Goal: Task Accomplishment & Management: Use online tool/utility

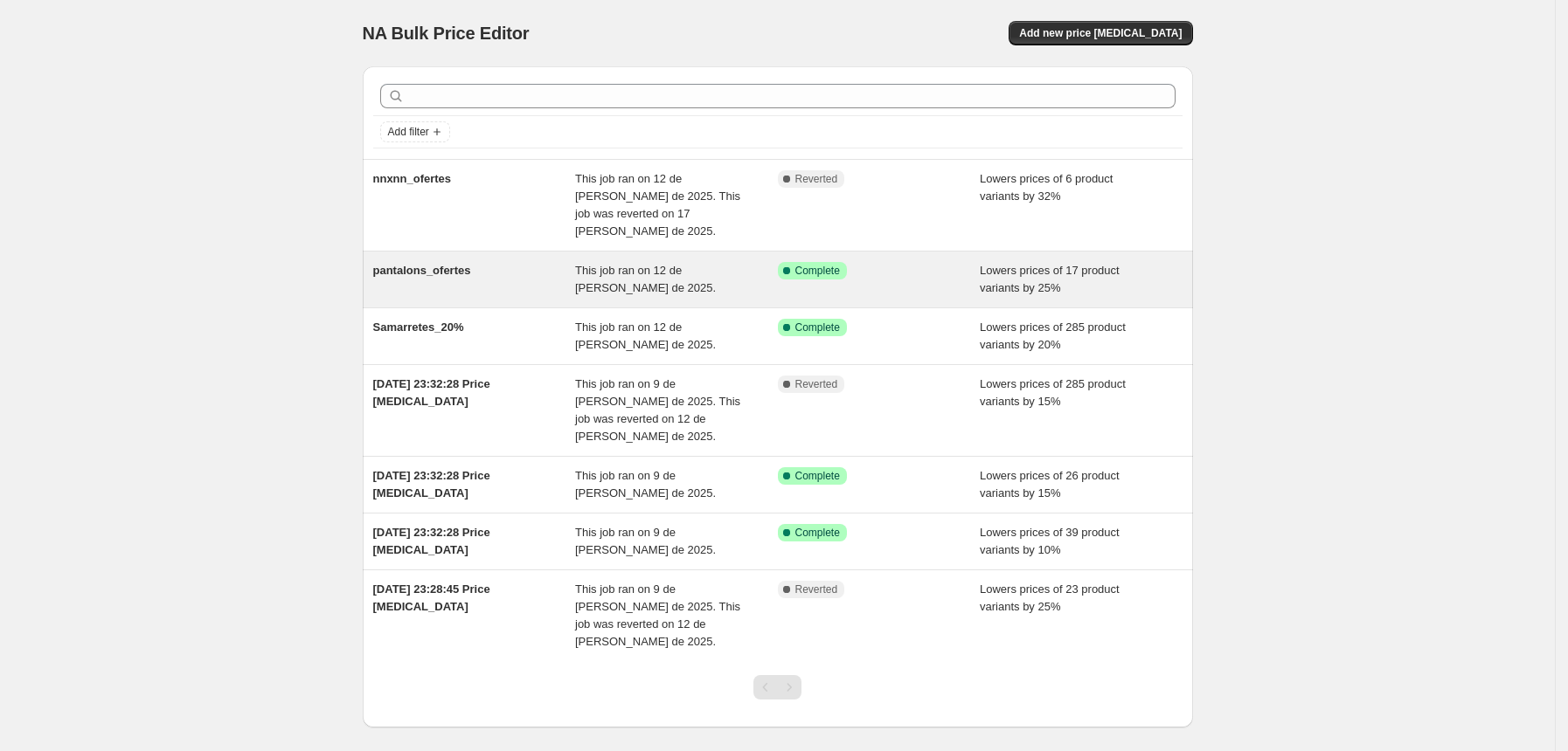
click at [428, 264] on span "pantalons_ofertes" at bounding box center [422, 270] width 98 height 13
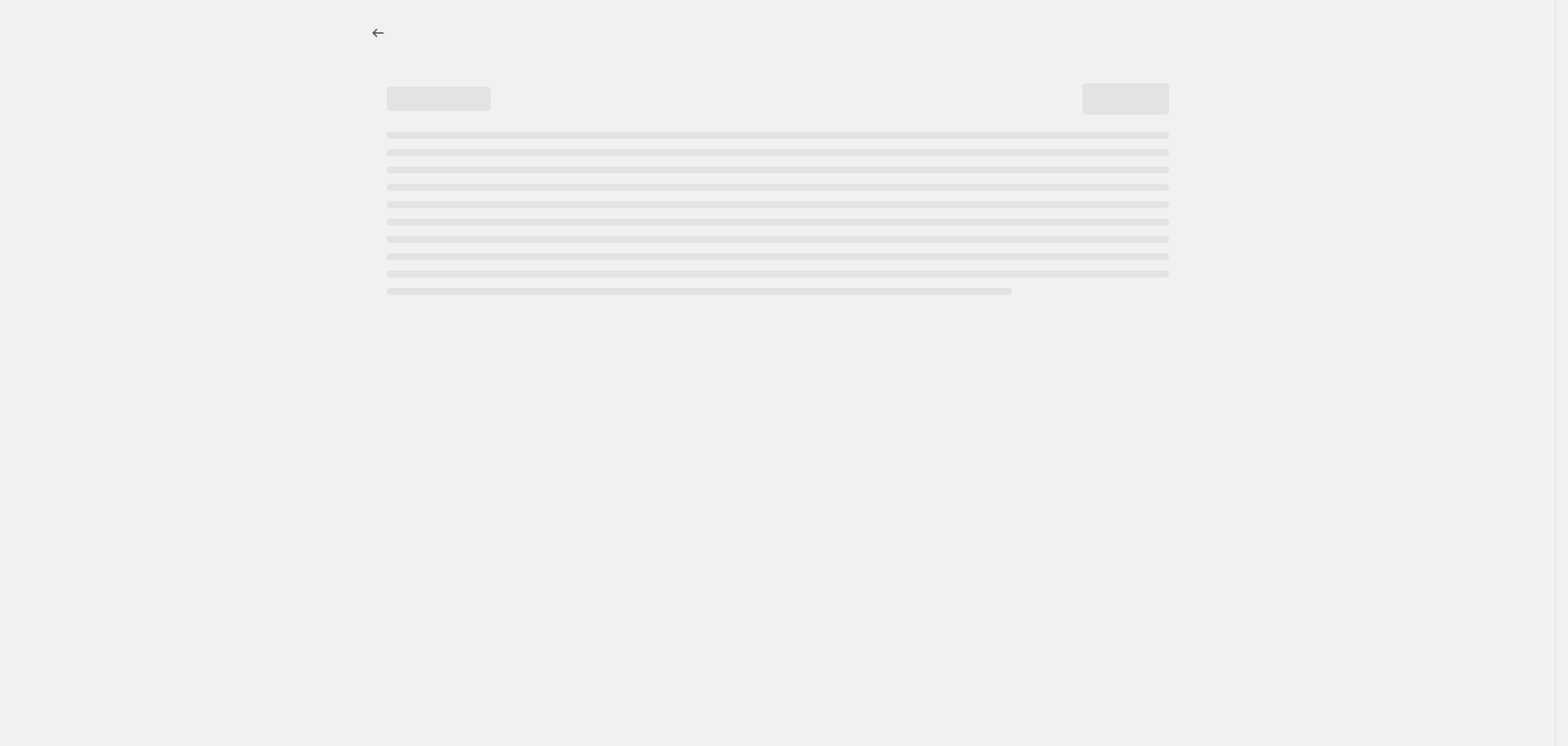
select select "percentage"
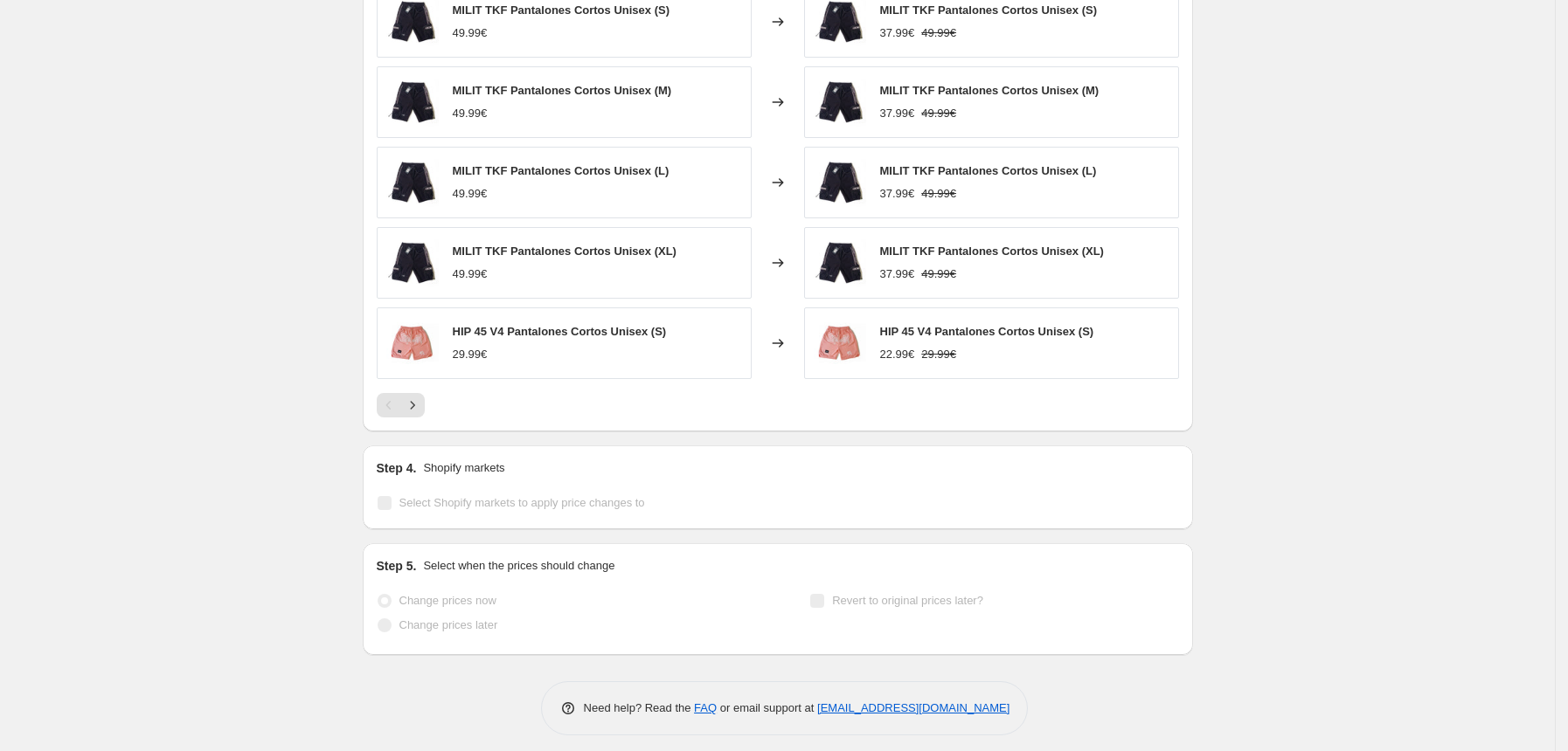
scroll to position [1274, 0]
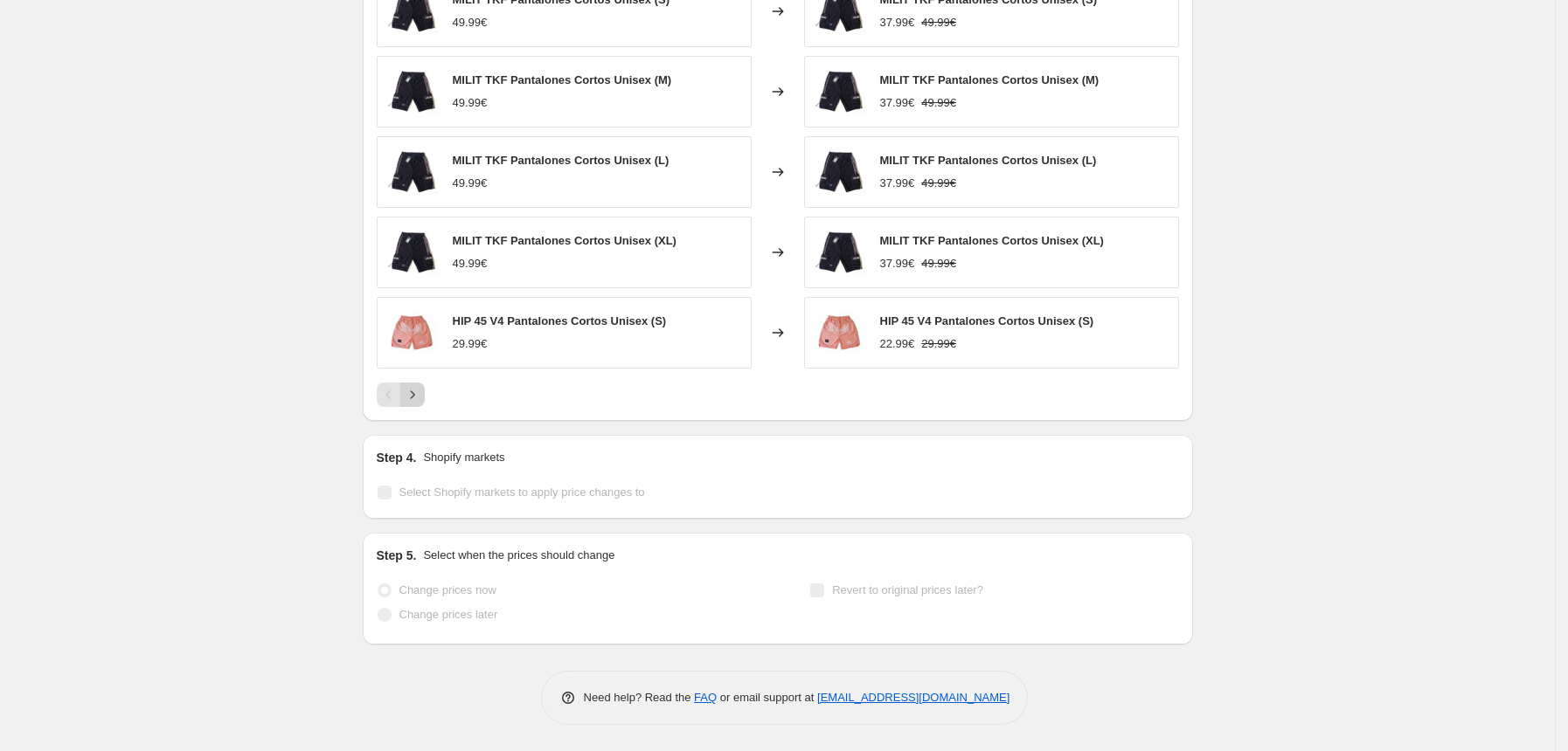
click at [422, 393] on icon "Next" at bounding box center [413, 395] width 18 height 18
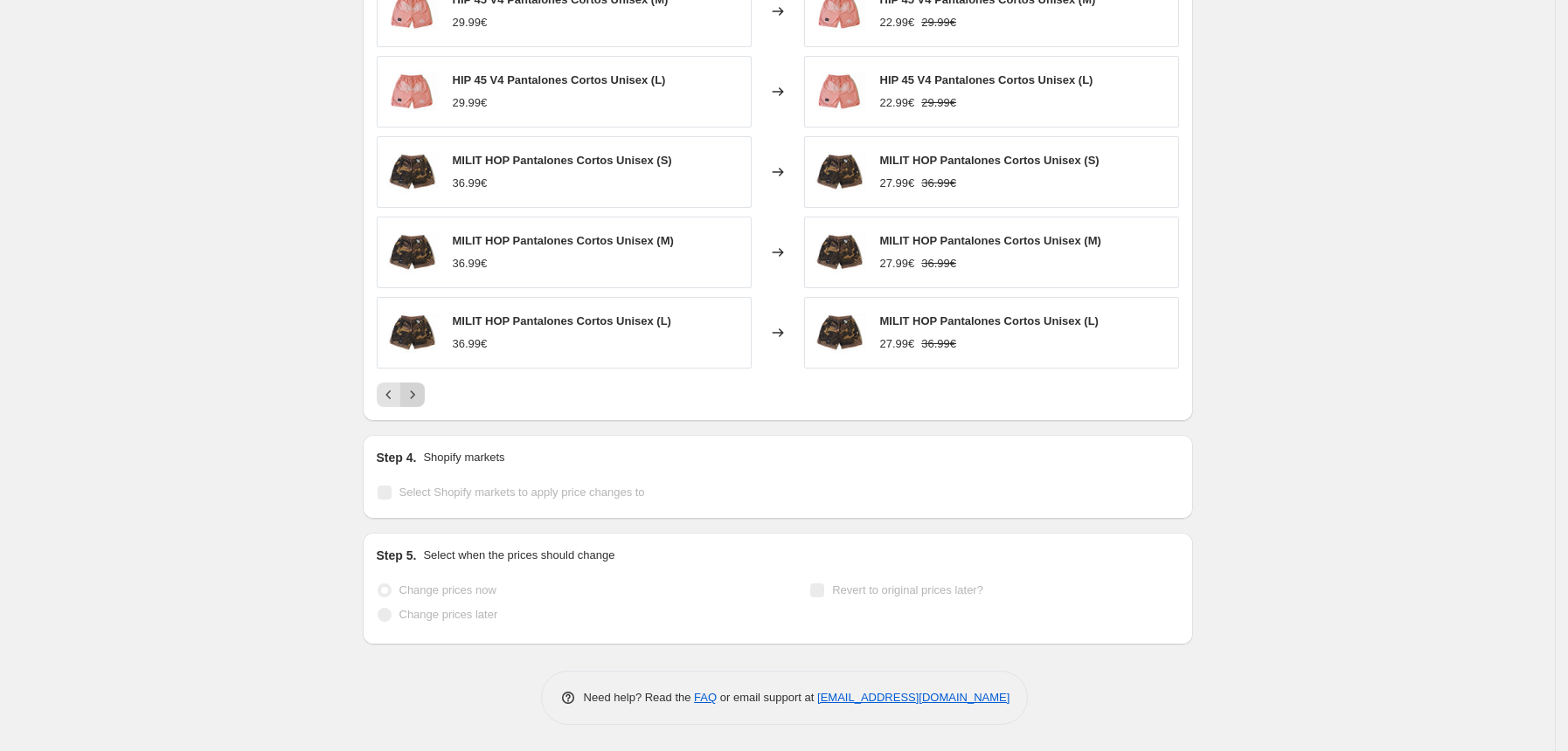
click at [422, 393] on icon "Next" at bounding box center [413, 395] width 18 height 18
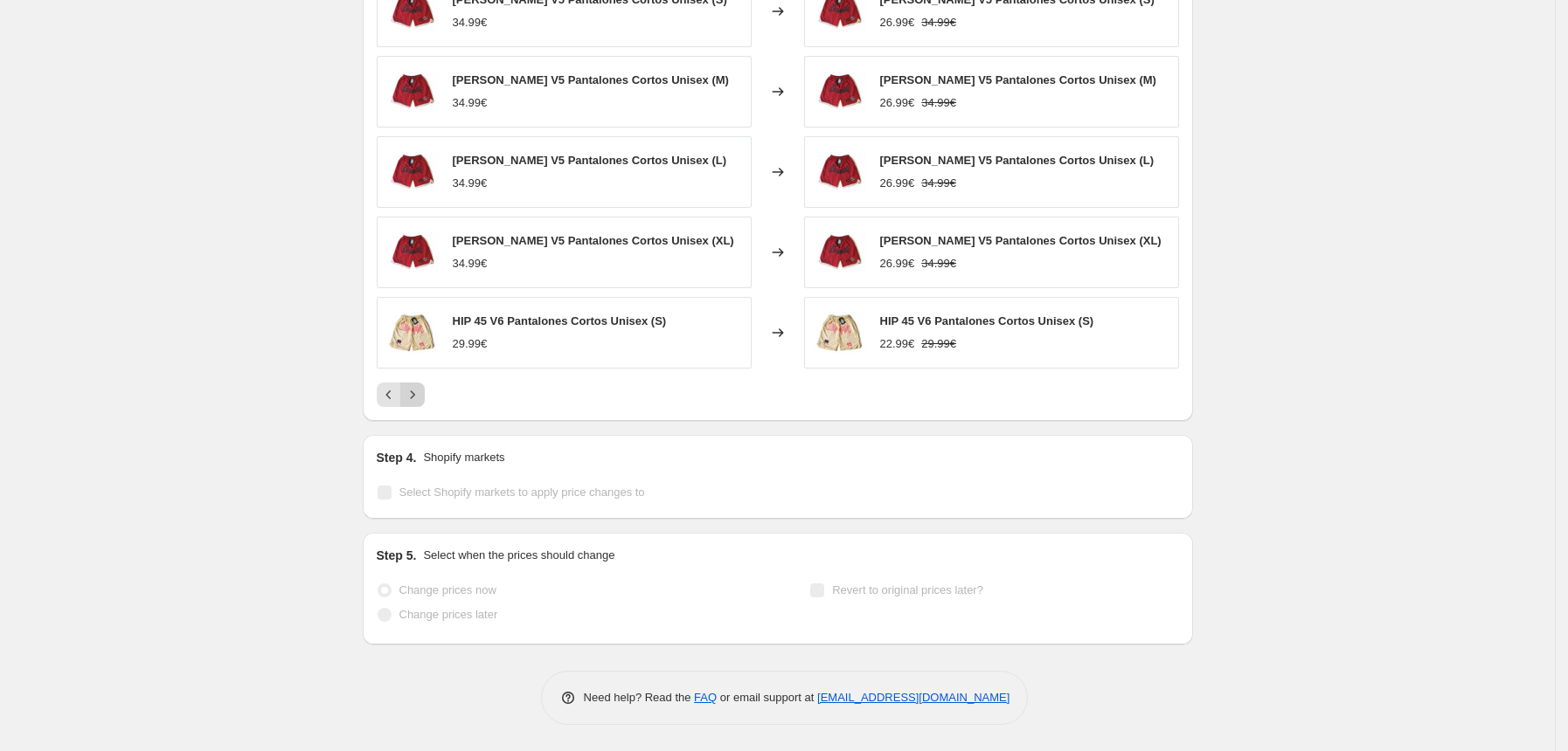
click at [422, 393] on icon "Next" at bounding box center [413, 395] width 18 height 18
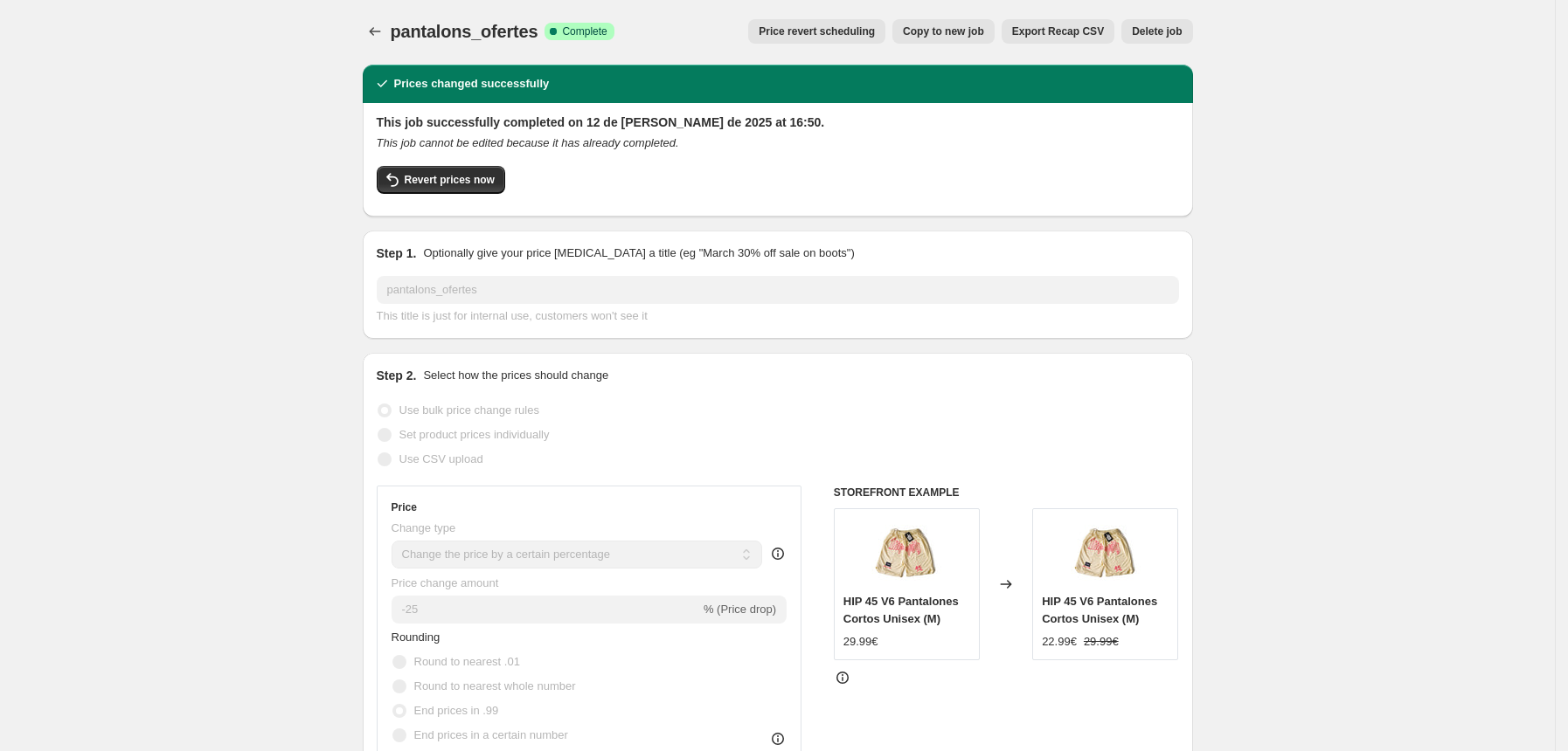
scroll to position [0, 0]
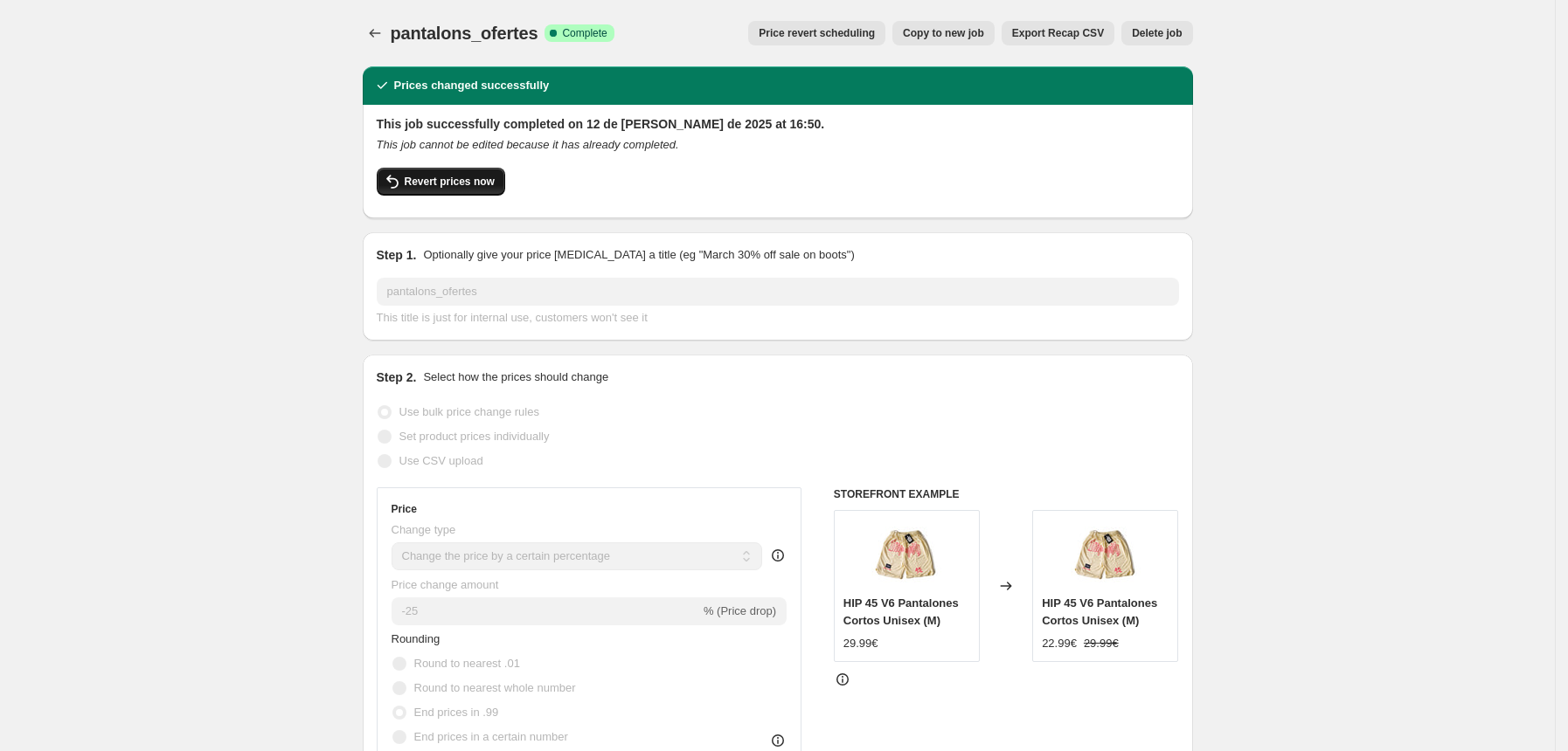
click at [490, 185] on span "Revert prices now" at bounding box center [450, 182] width 90 height 14
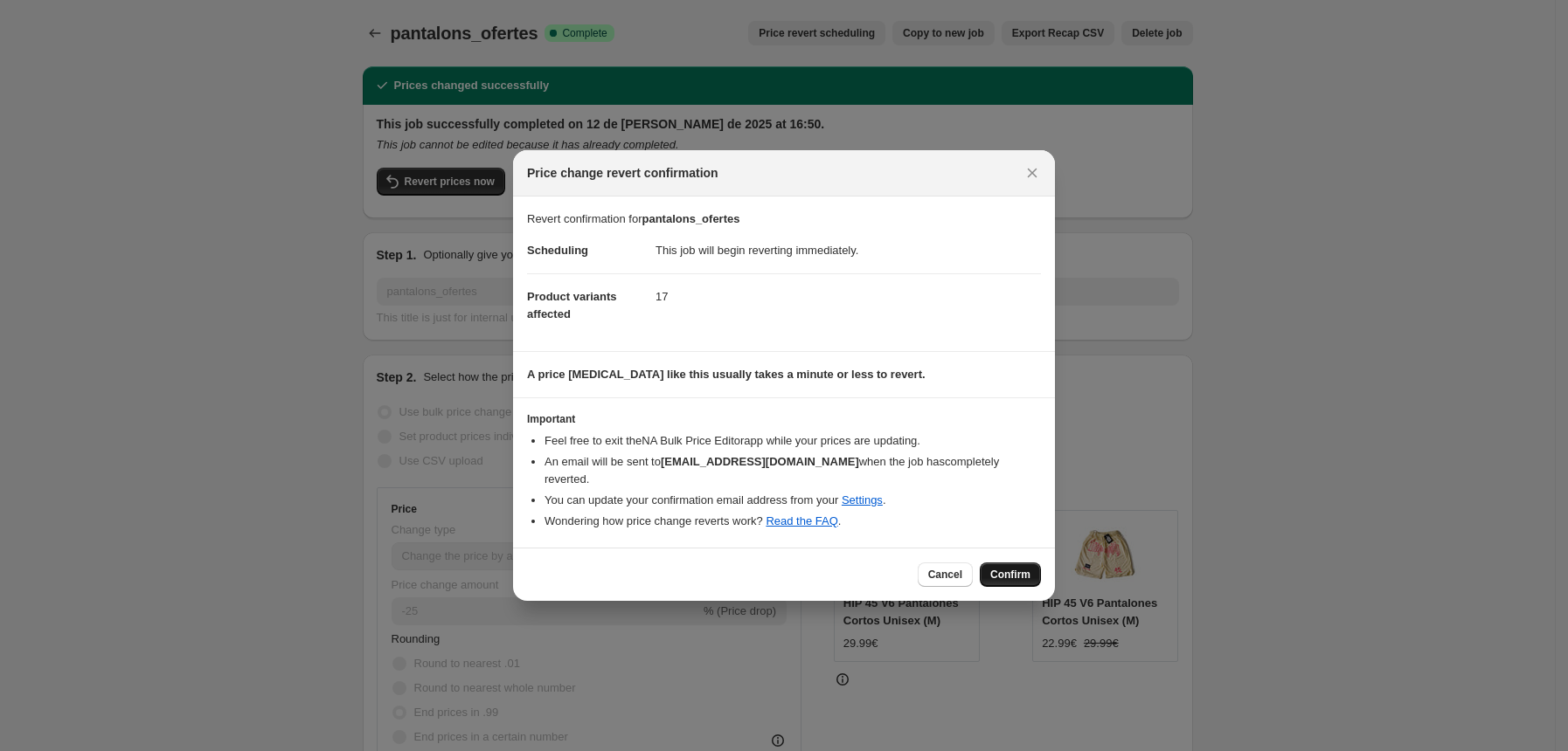
click at [1028, 568] on span "Confirm" at bounding box center [1009, 575] width 40 height 14
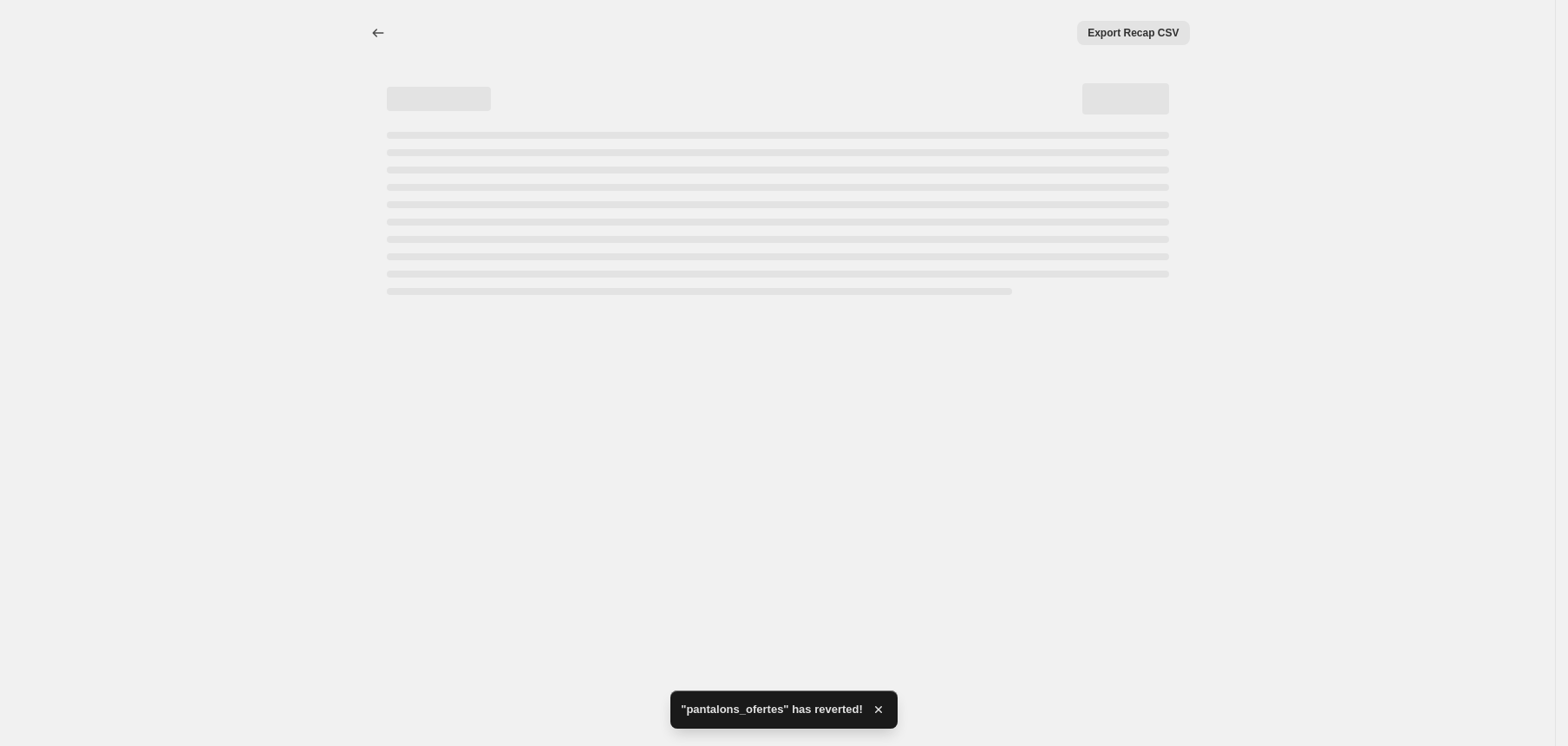
select select "percentage"
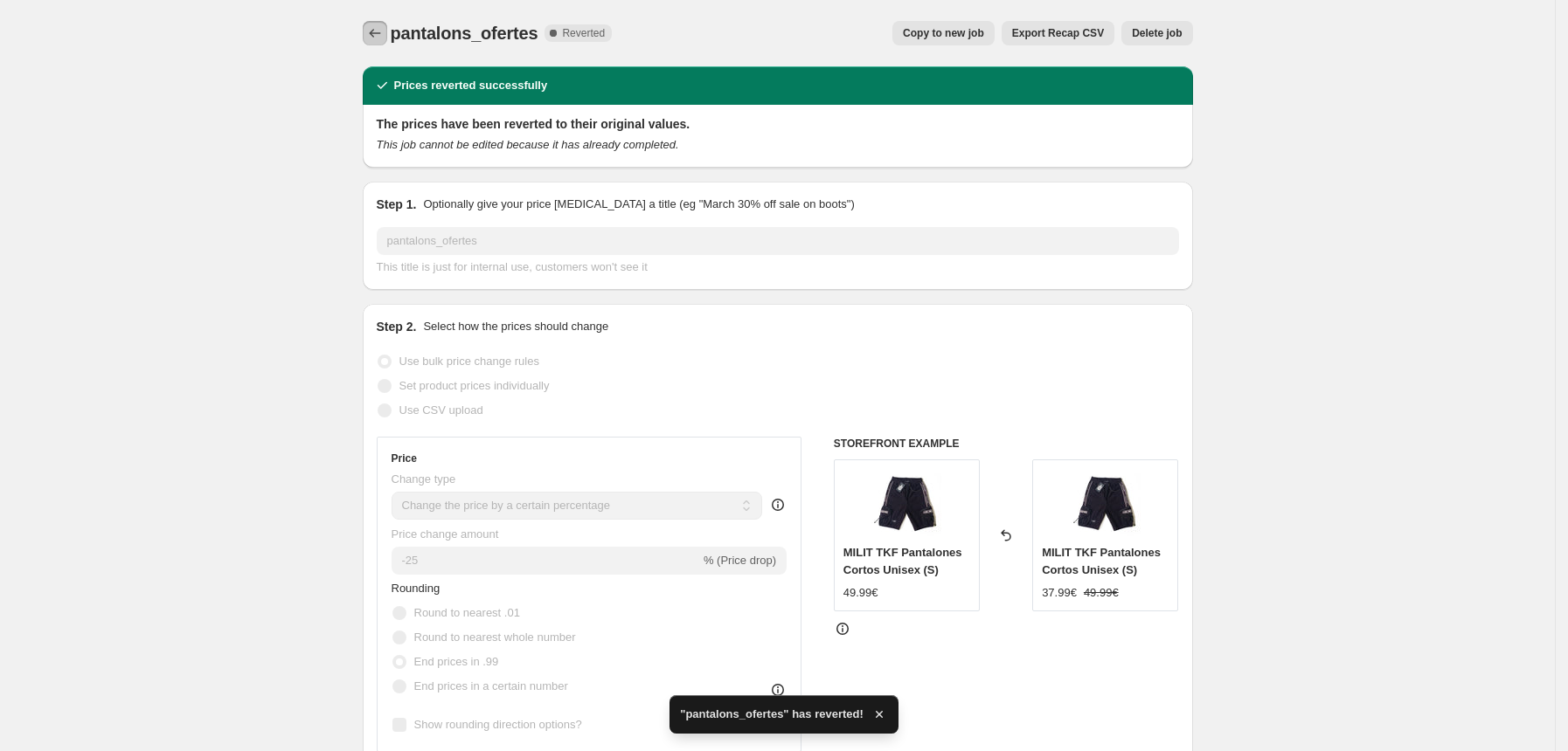
click at [383, 37] on icon "Price change jobs" at bounding box center [375, 33] width 18 height 18
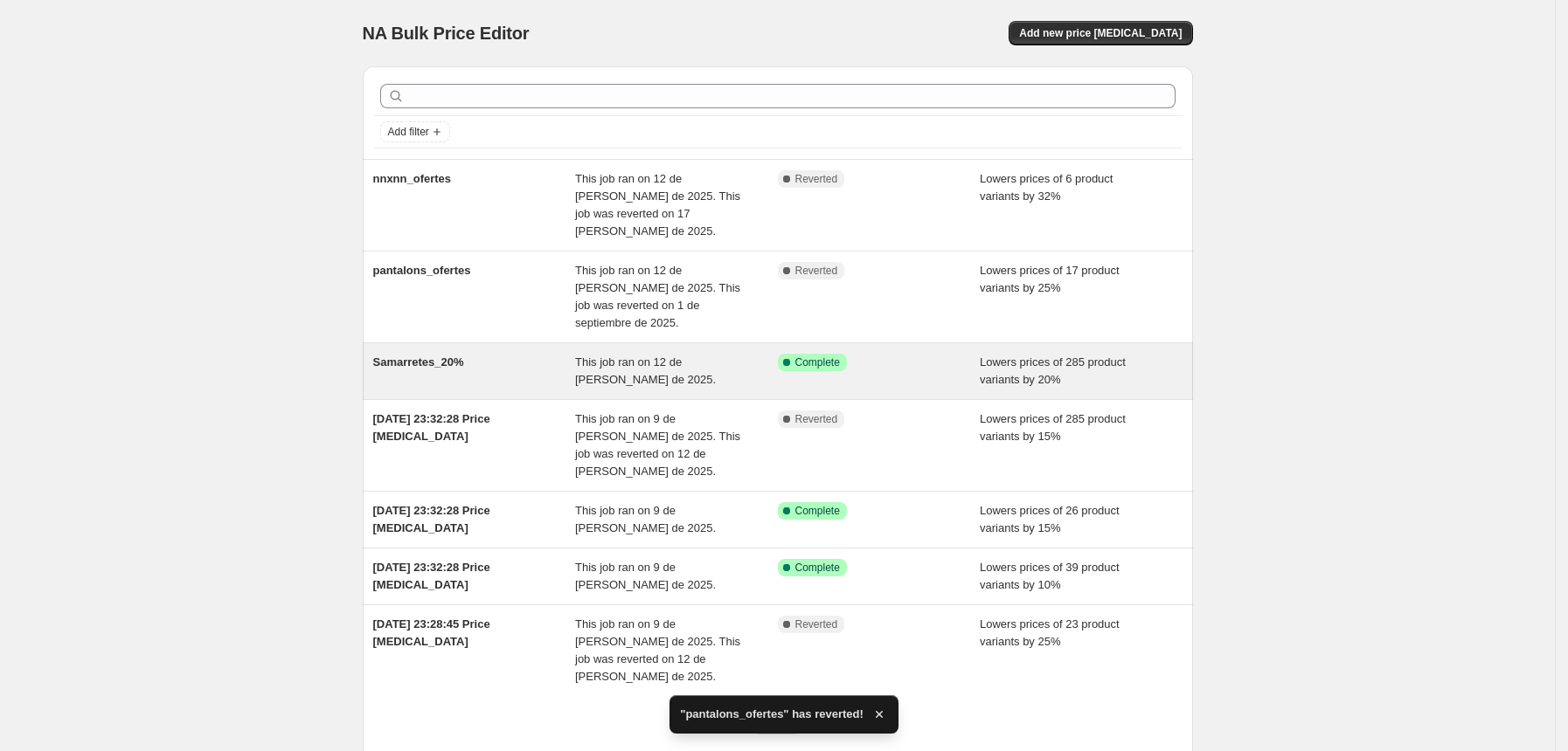
click at [427, 354] on div "Samarretes_20%" at bounding box center [473, 372] width 202 height 35
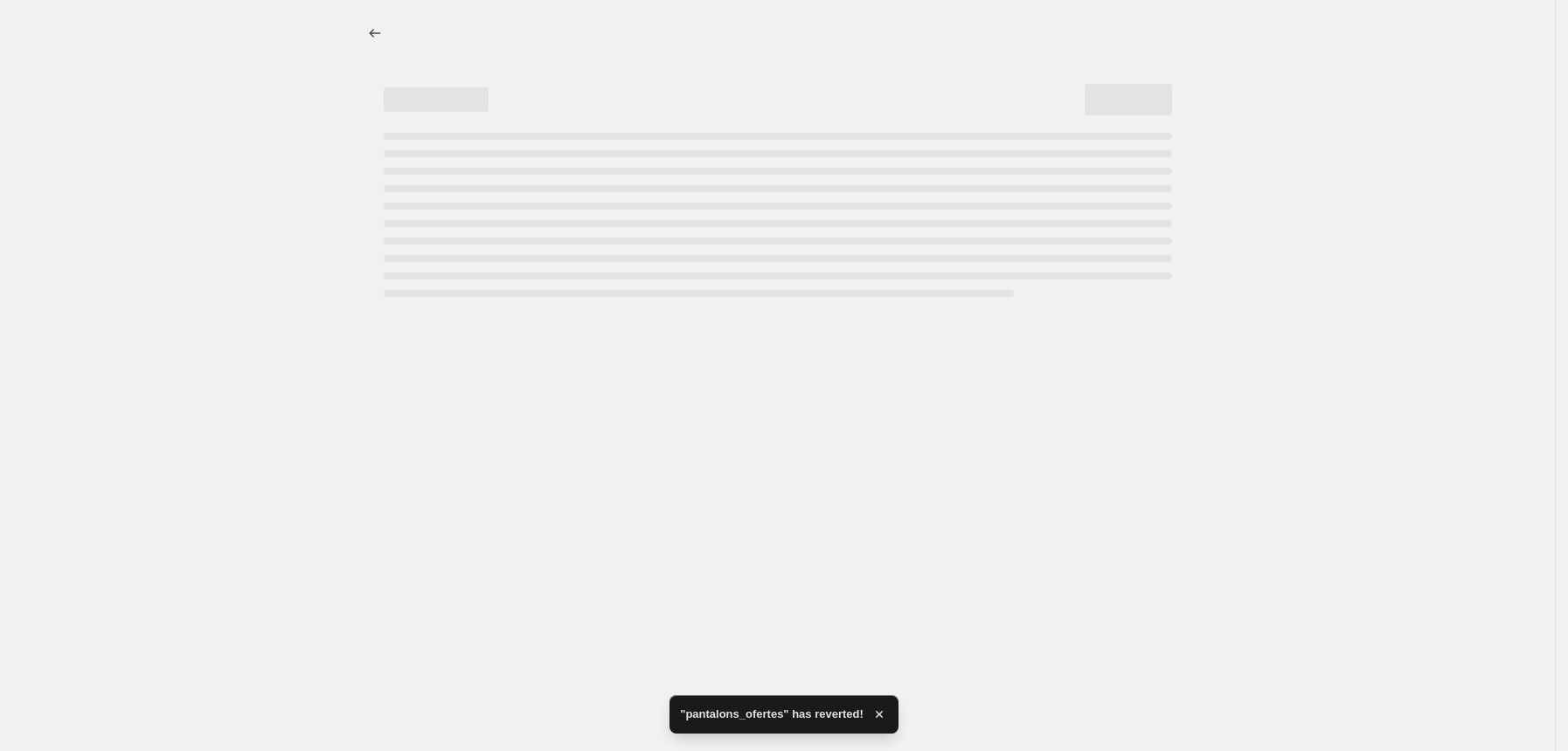
select select "percentage"
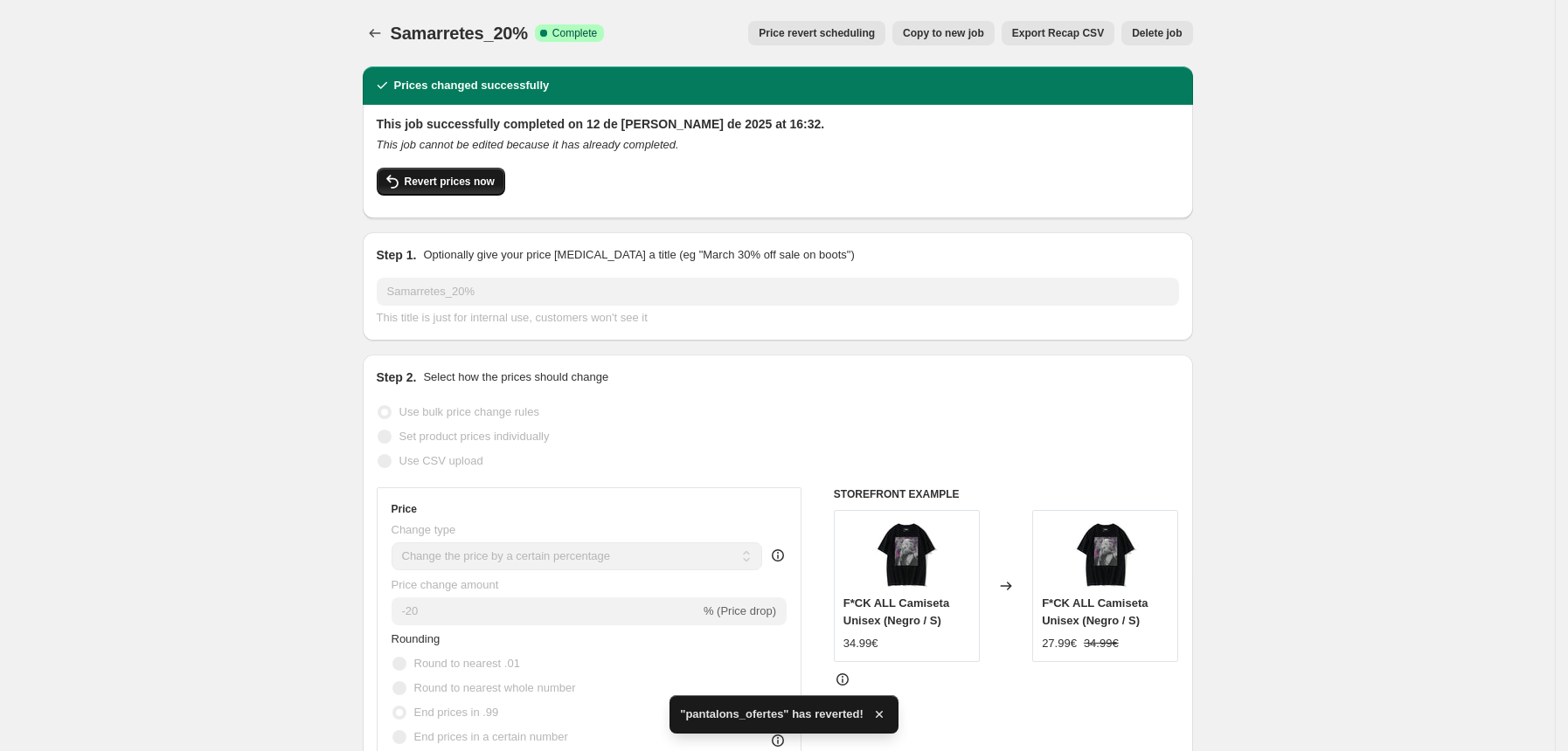
click at [470, 174] on button "Revert prices now" at bounding box center [440, 182] width 128 height 28
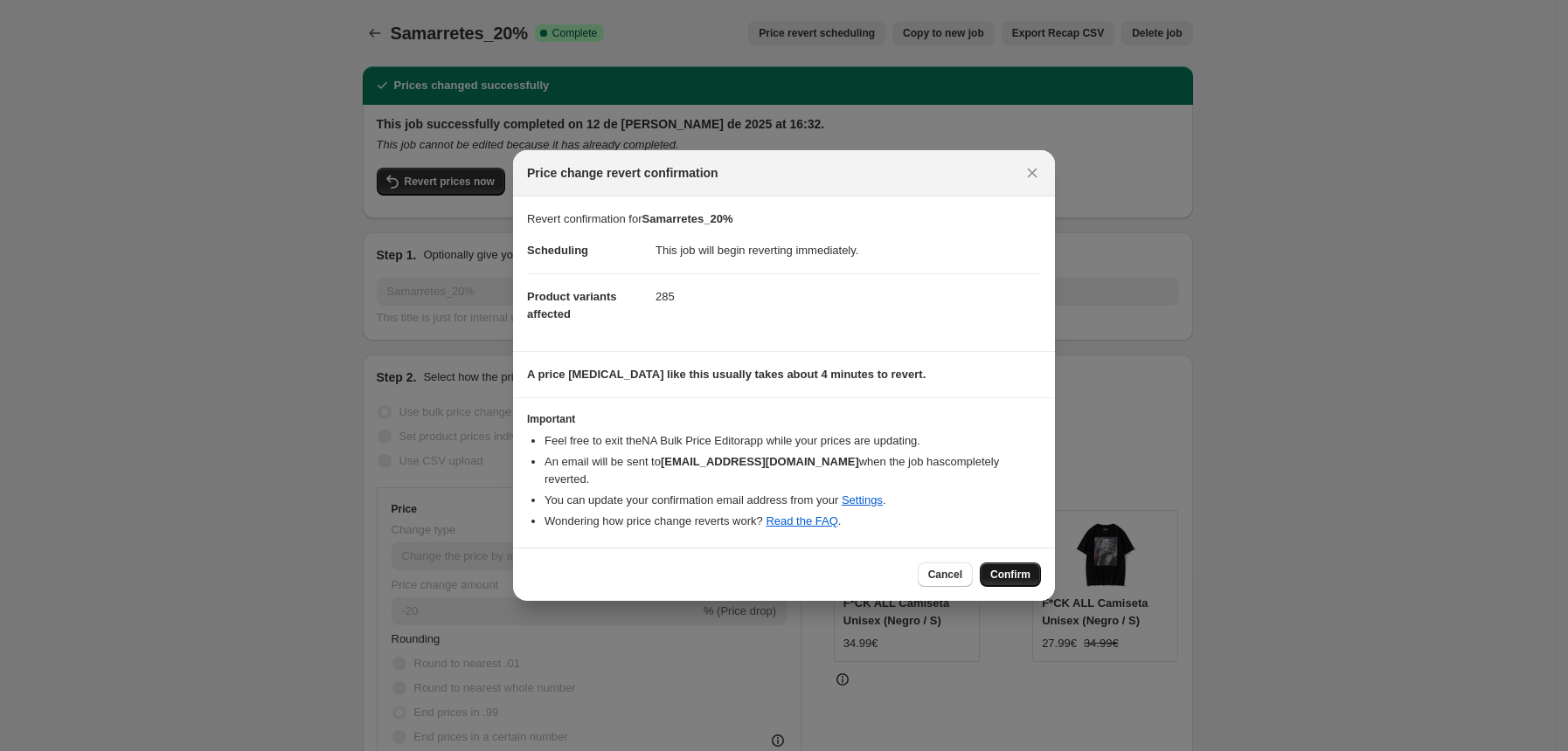
click at [1009, 568] on span "Confirm" at bounding box center [1009, 575] width 40 height 14
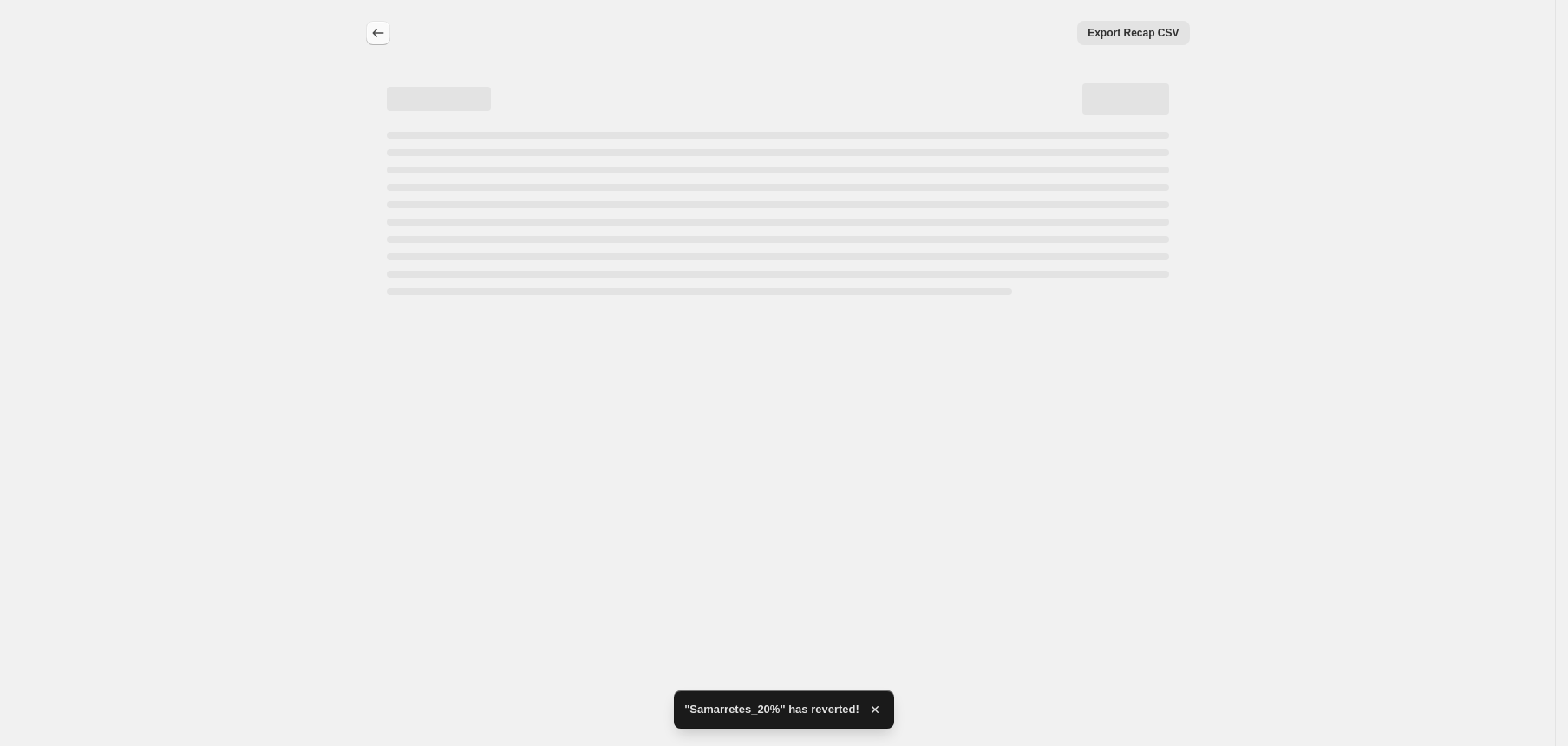
select select "percentage"
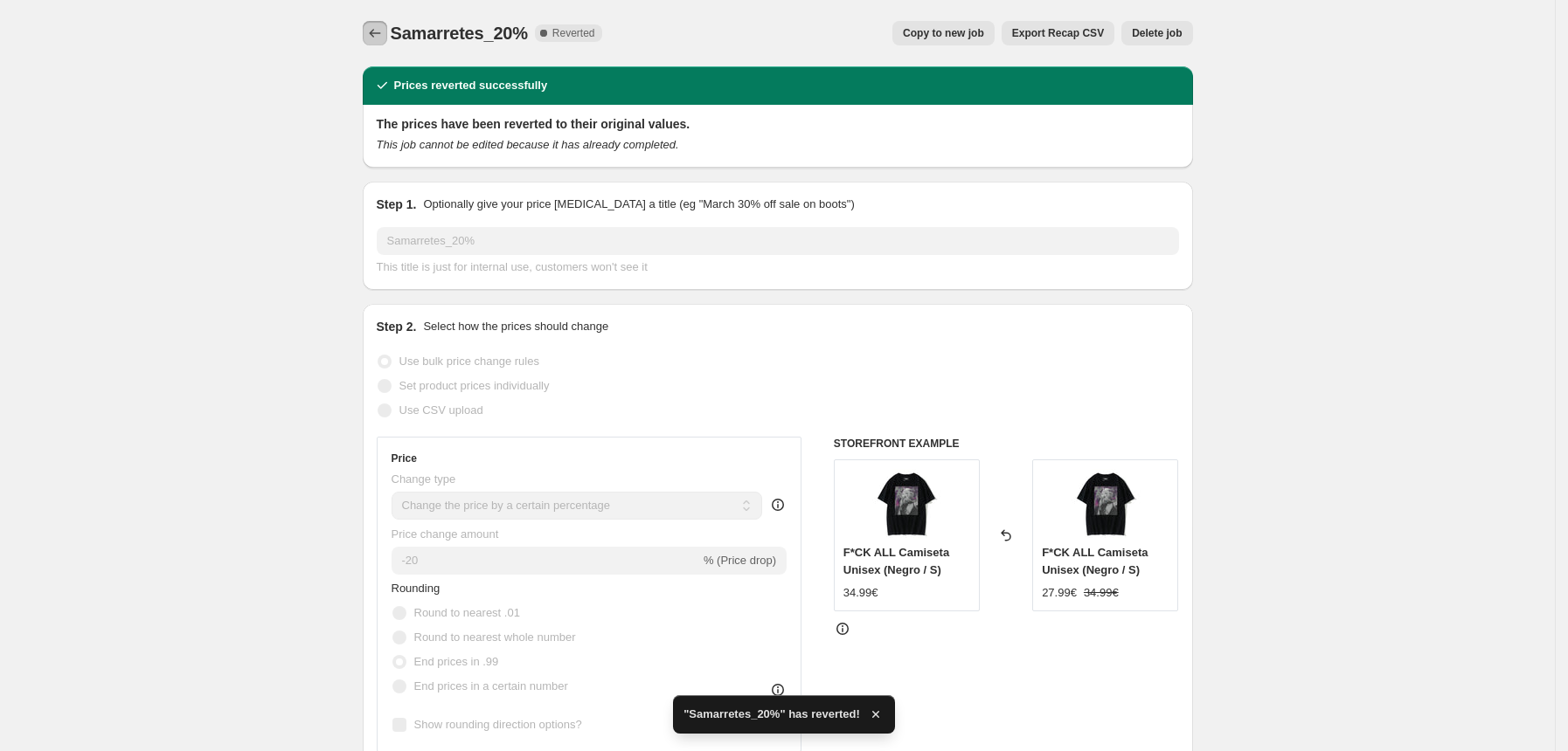
click at [380, 40] on icon "Price change jobs" at bounding box center [375, 33] width 18 height 18
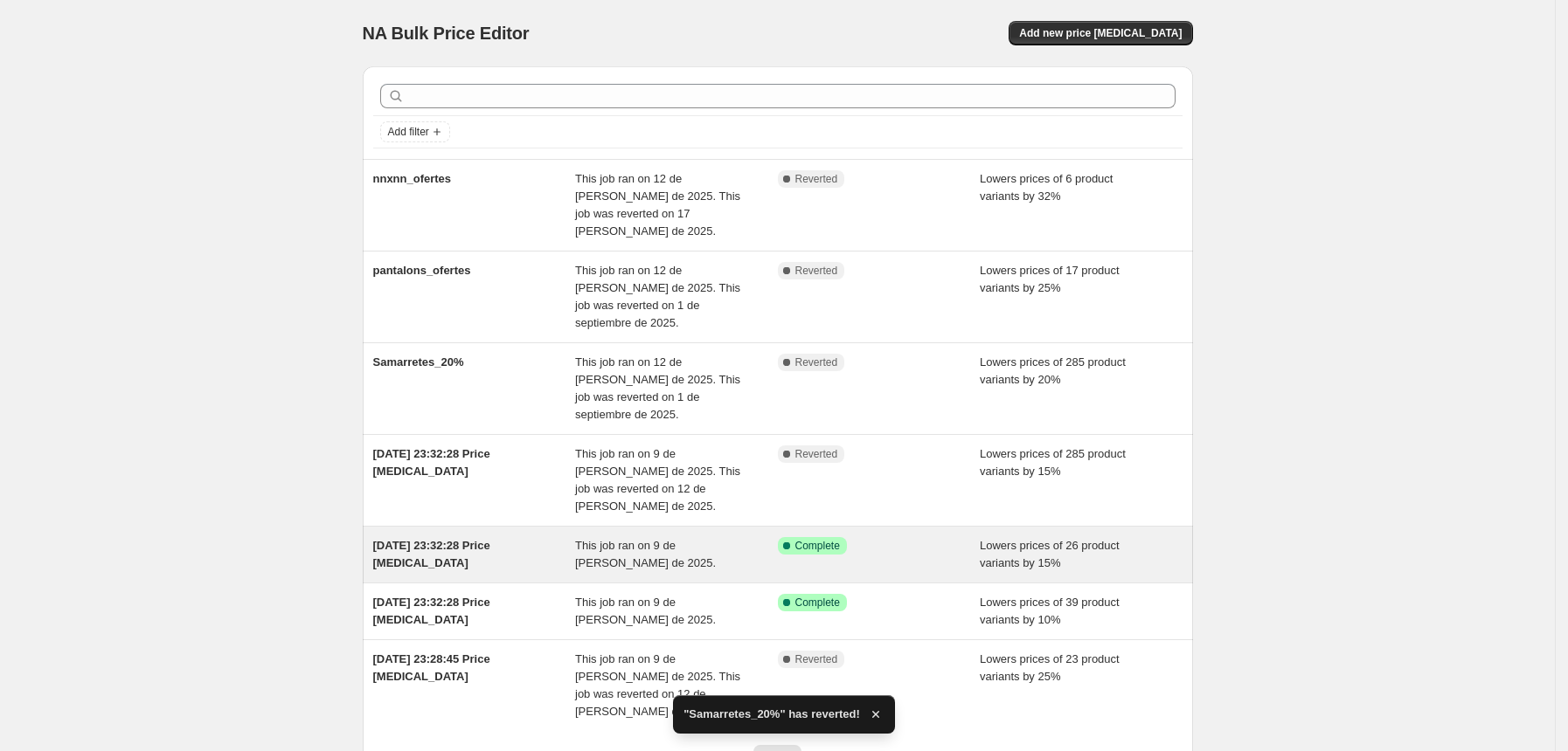
click at [490, 539] on span "[DATE] 23:32:28 Price [MEDICAL_DATA]" at bounding box center [431, 553] width 117 height 30
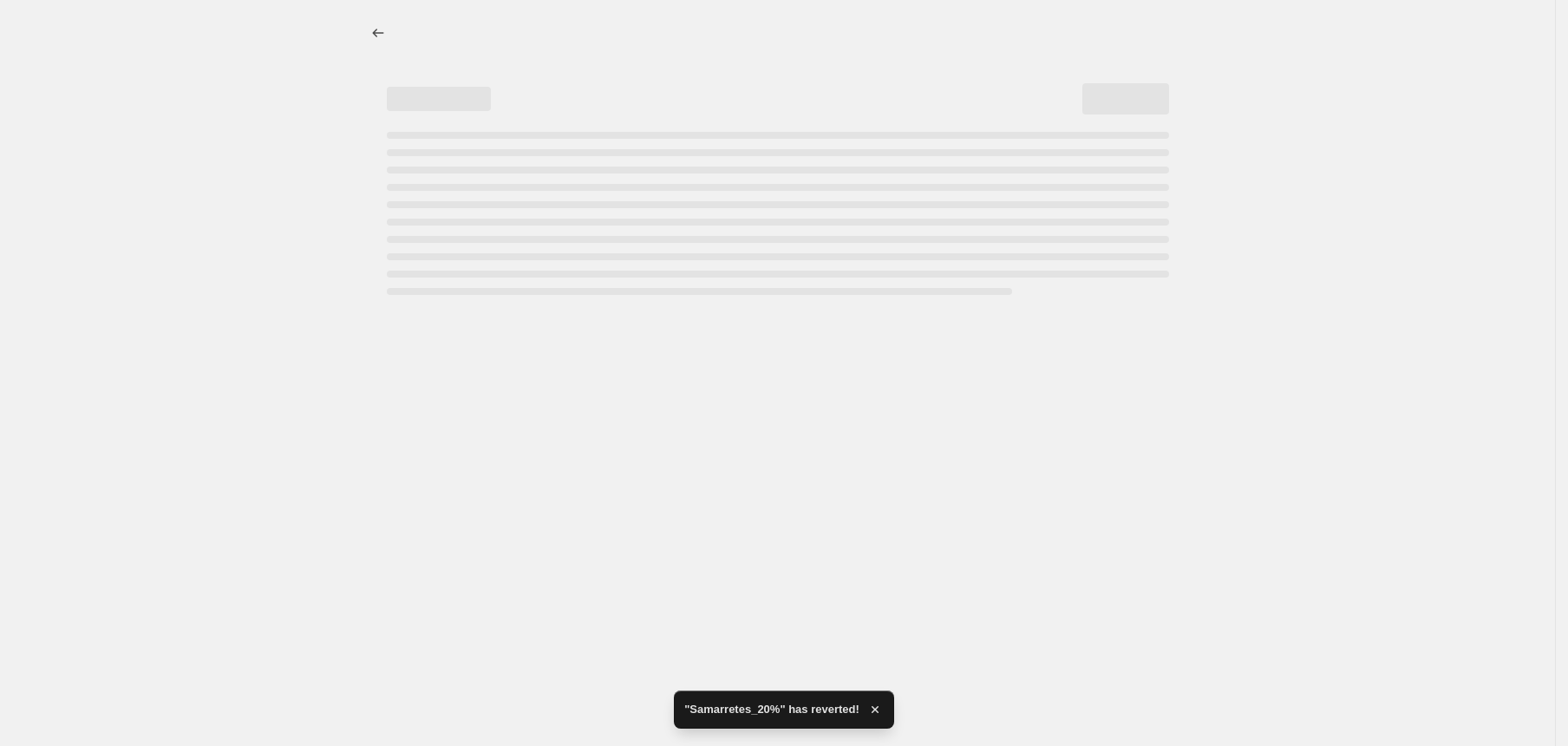
select select "percentage"
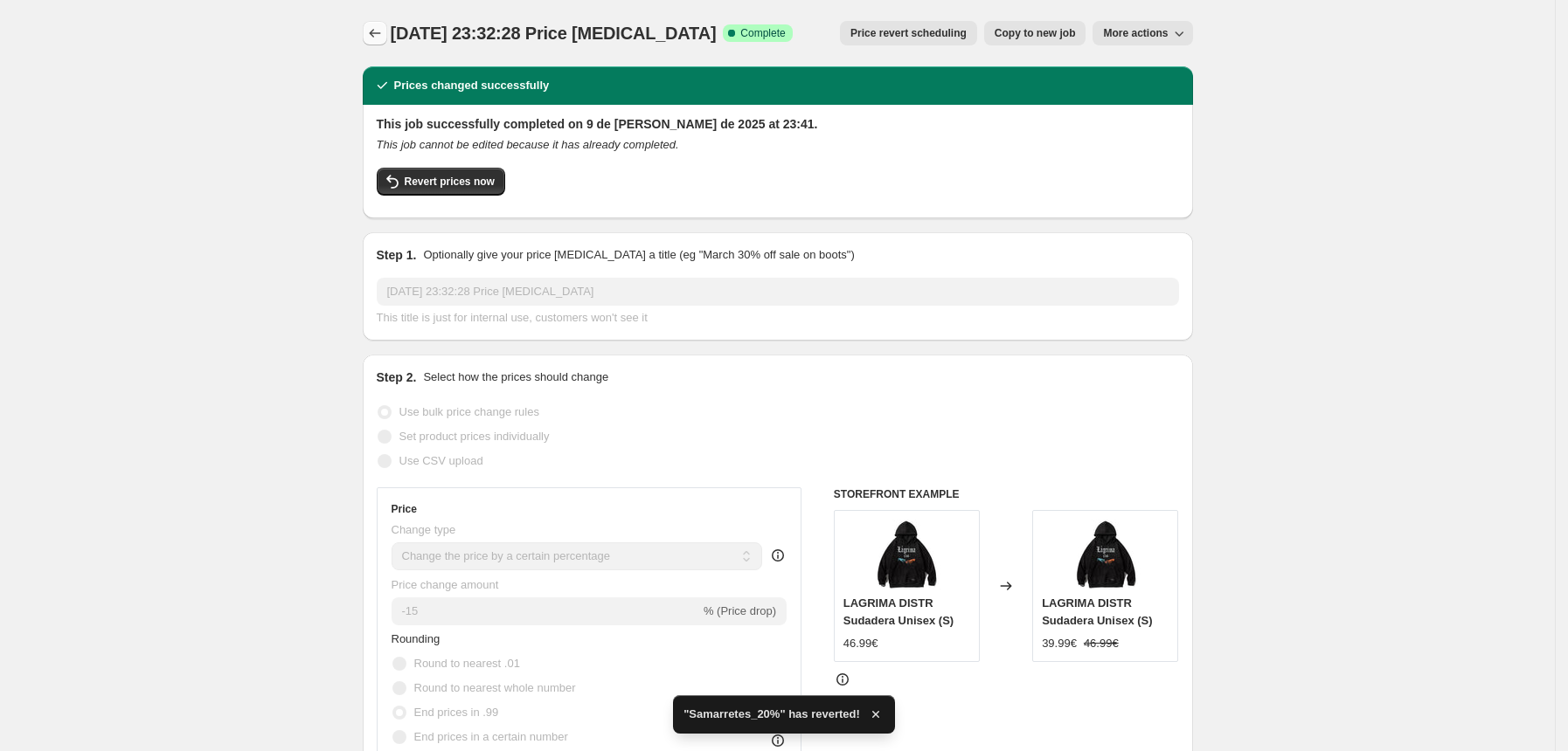
click at [381, 33] on icon "Price change jobs" at bounding box center [375, 32] width 12 height 9
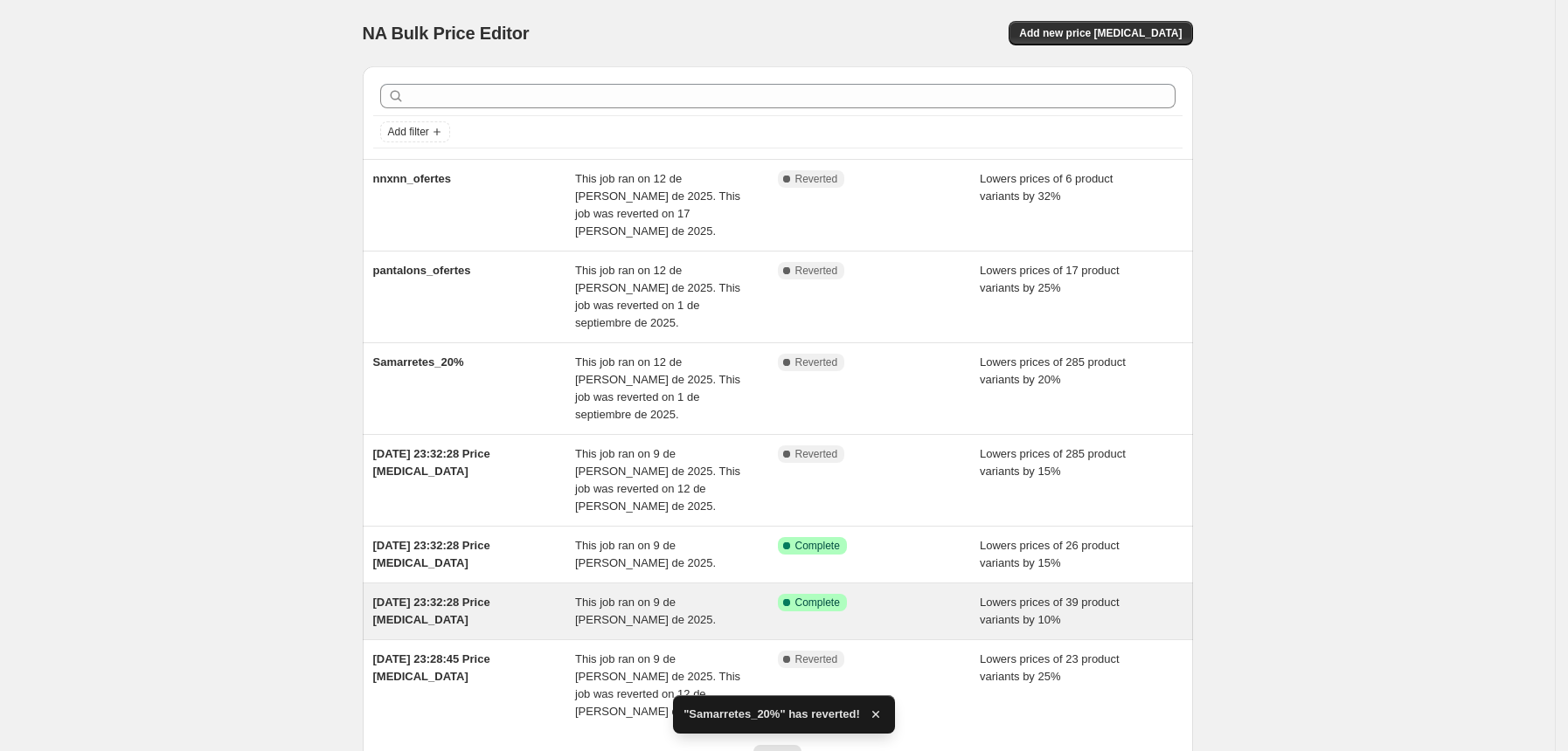
click at [471, 584] on div "[DATE] 23:32:28 Price [MEDICAL_DATA] This job ran on 9 de [PERSON_NAME] de 2025…" at bounding box center [778, 611] width 830 height 56
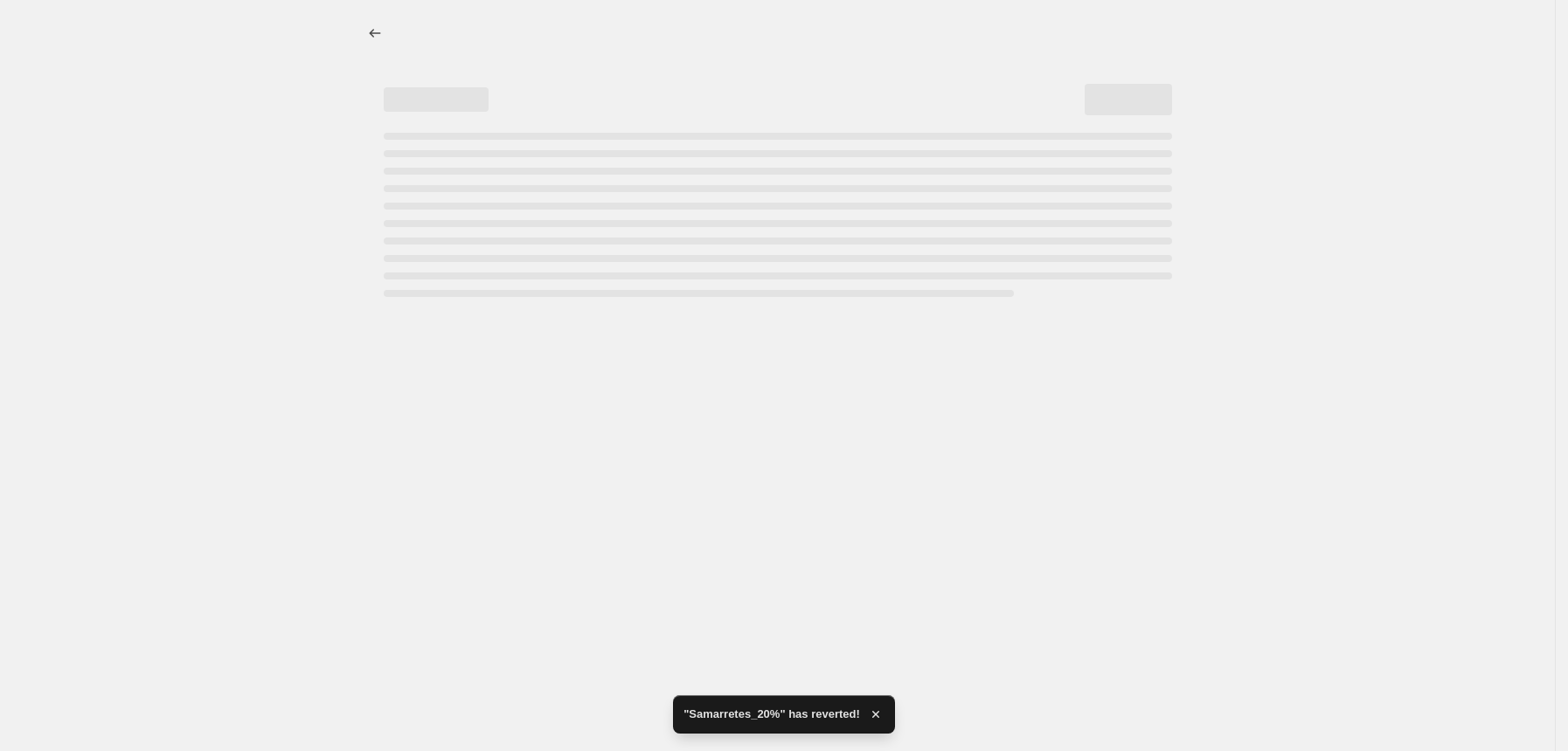
select select "percentage"
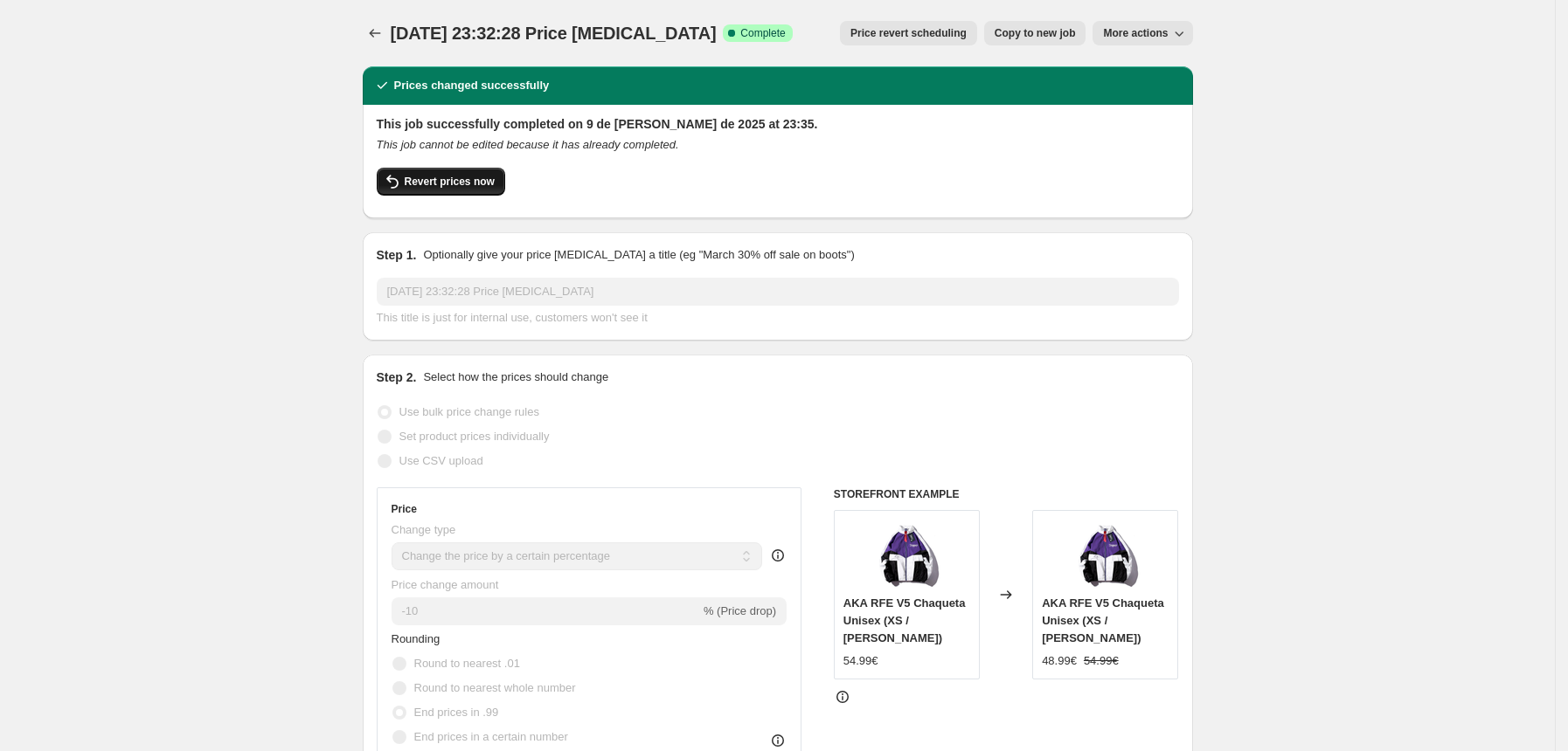
click at [493, 173] on button "Revert prices now" at bounding box center [440, 182] width 128 height 28
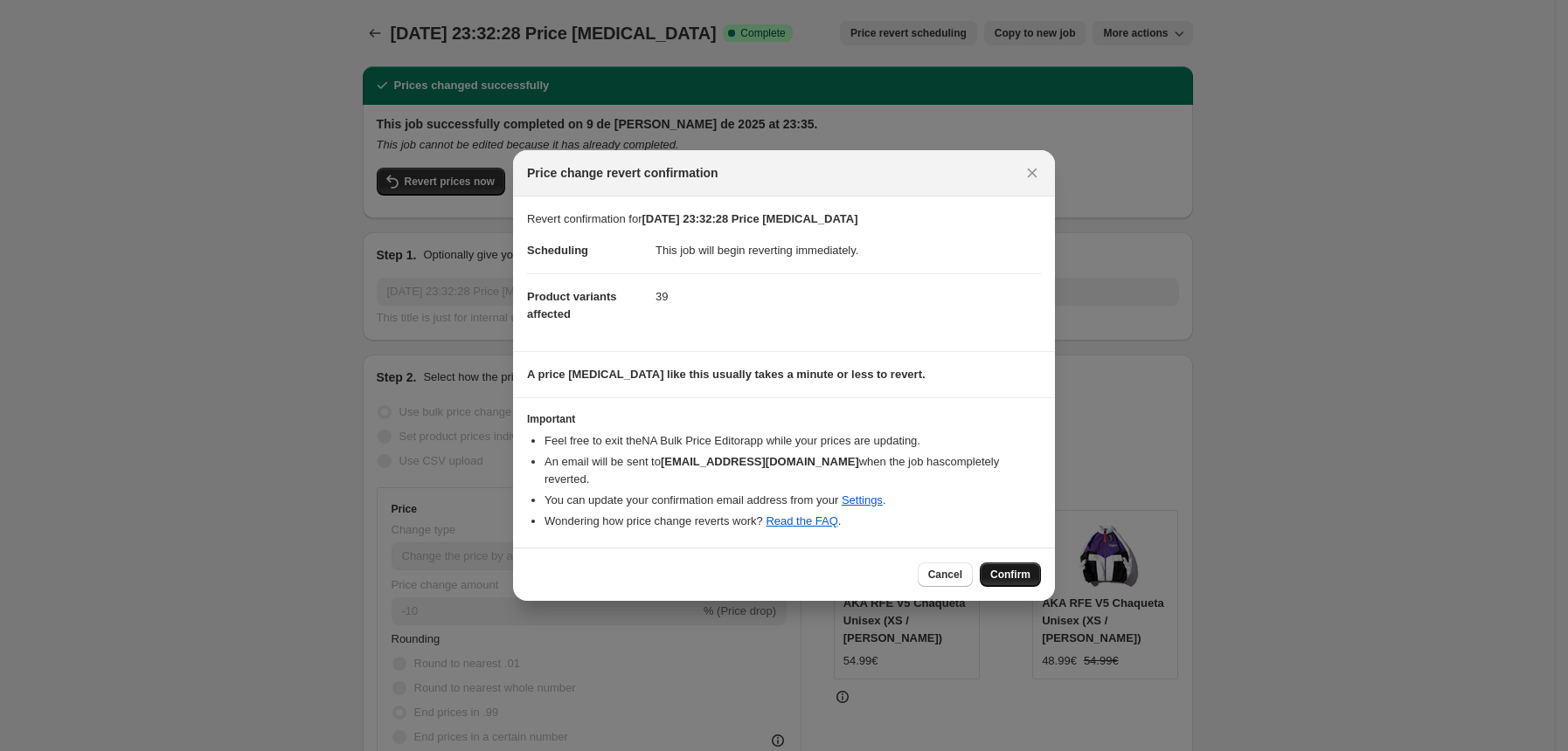
click at [999, 571] on span "Confirm" at bounding box center [1009, 575] width 40 height 14
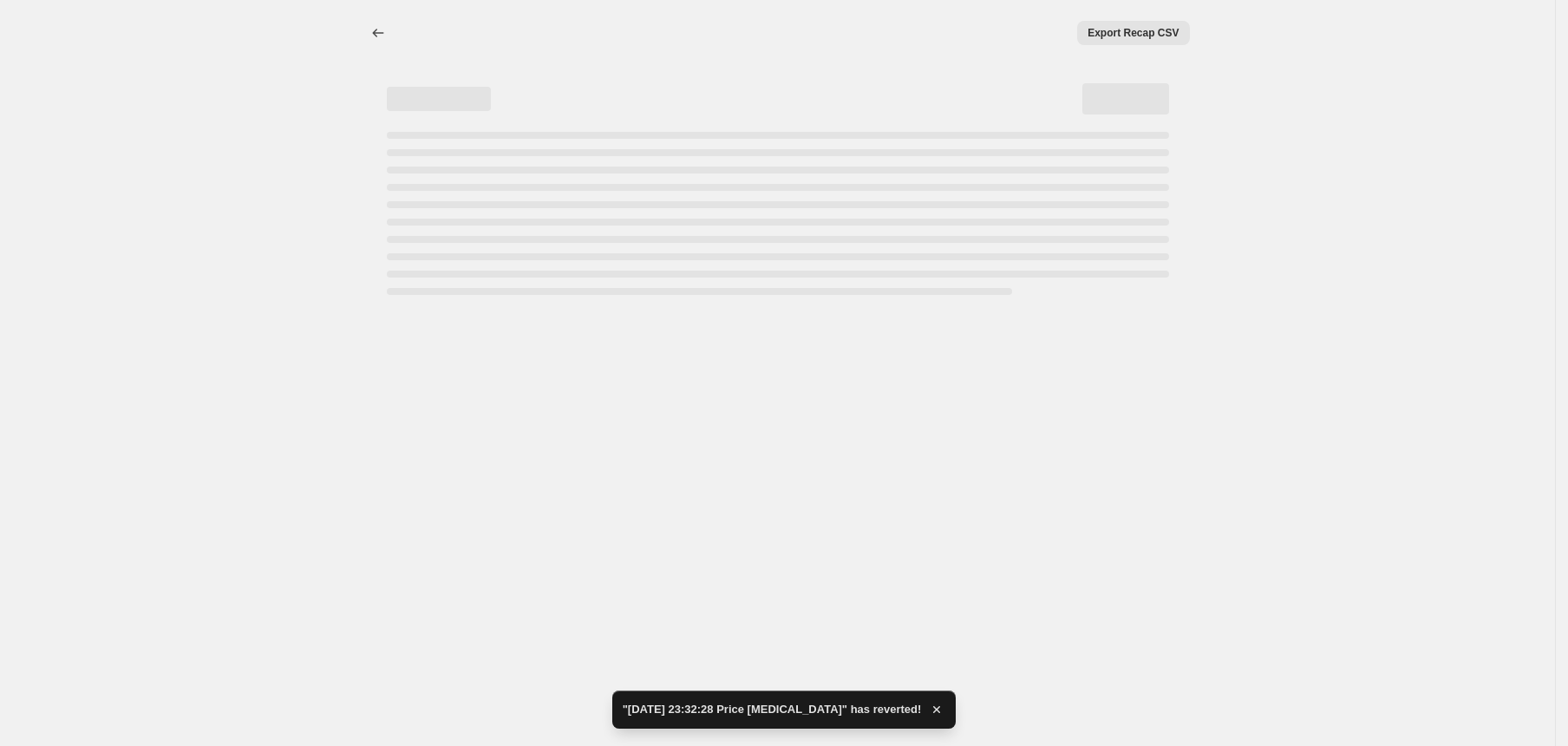
select select "percentage"
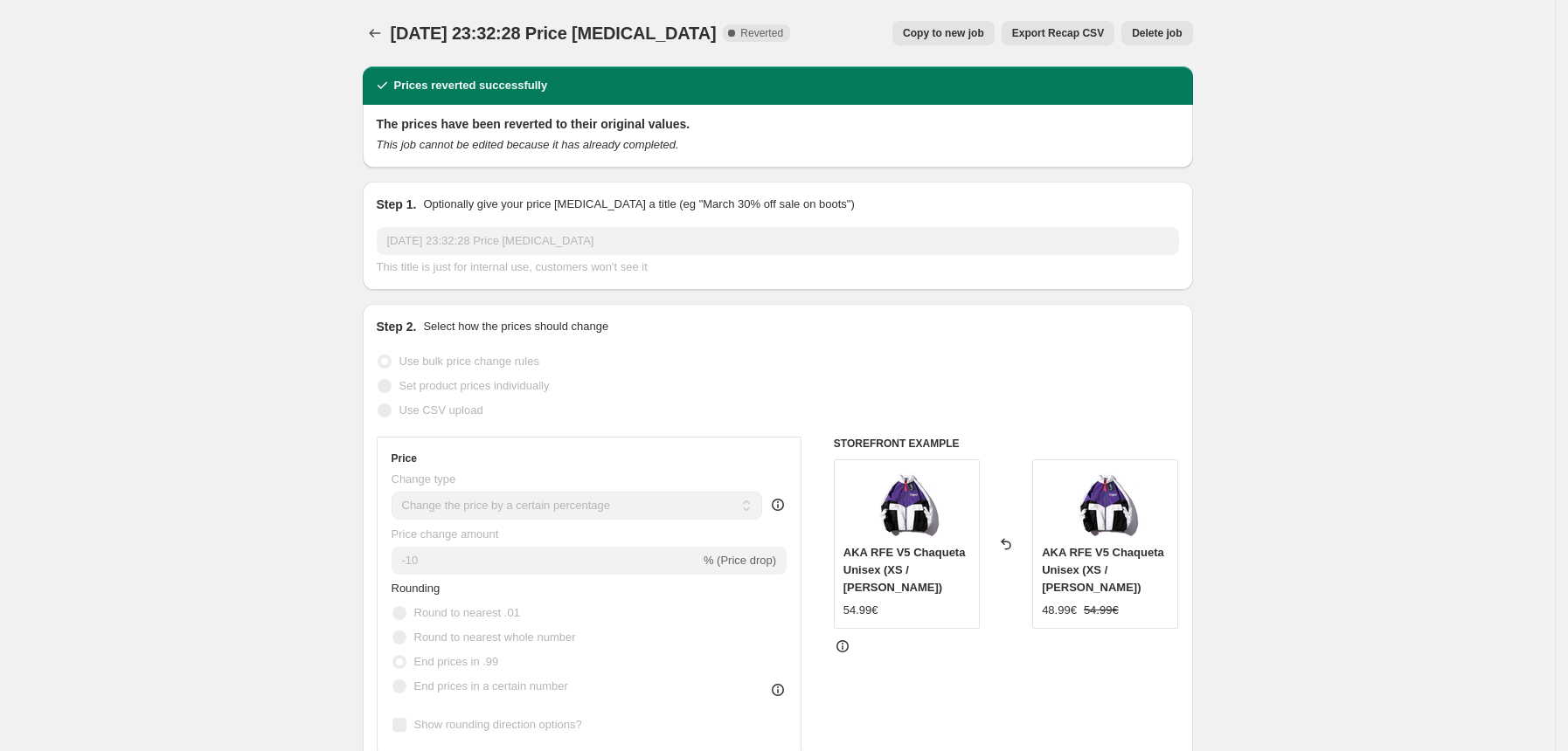
click at [999, 571] on div "Reverted back" at bounding box center [1006, 544] width 53 height 169
